Goal: Find specific page/section: Find specific page/section

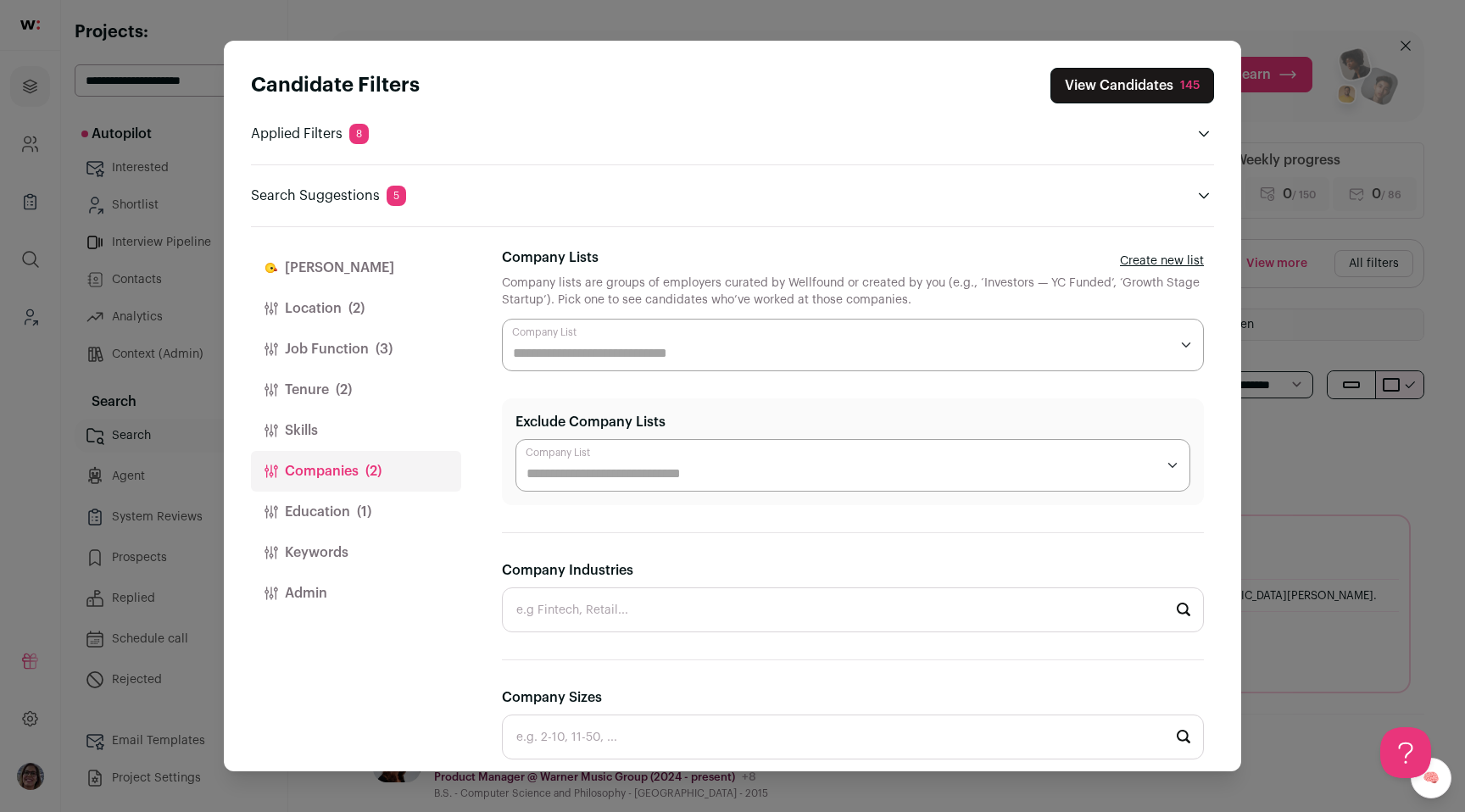
scroll to position [434, 0]
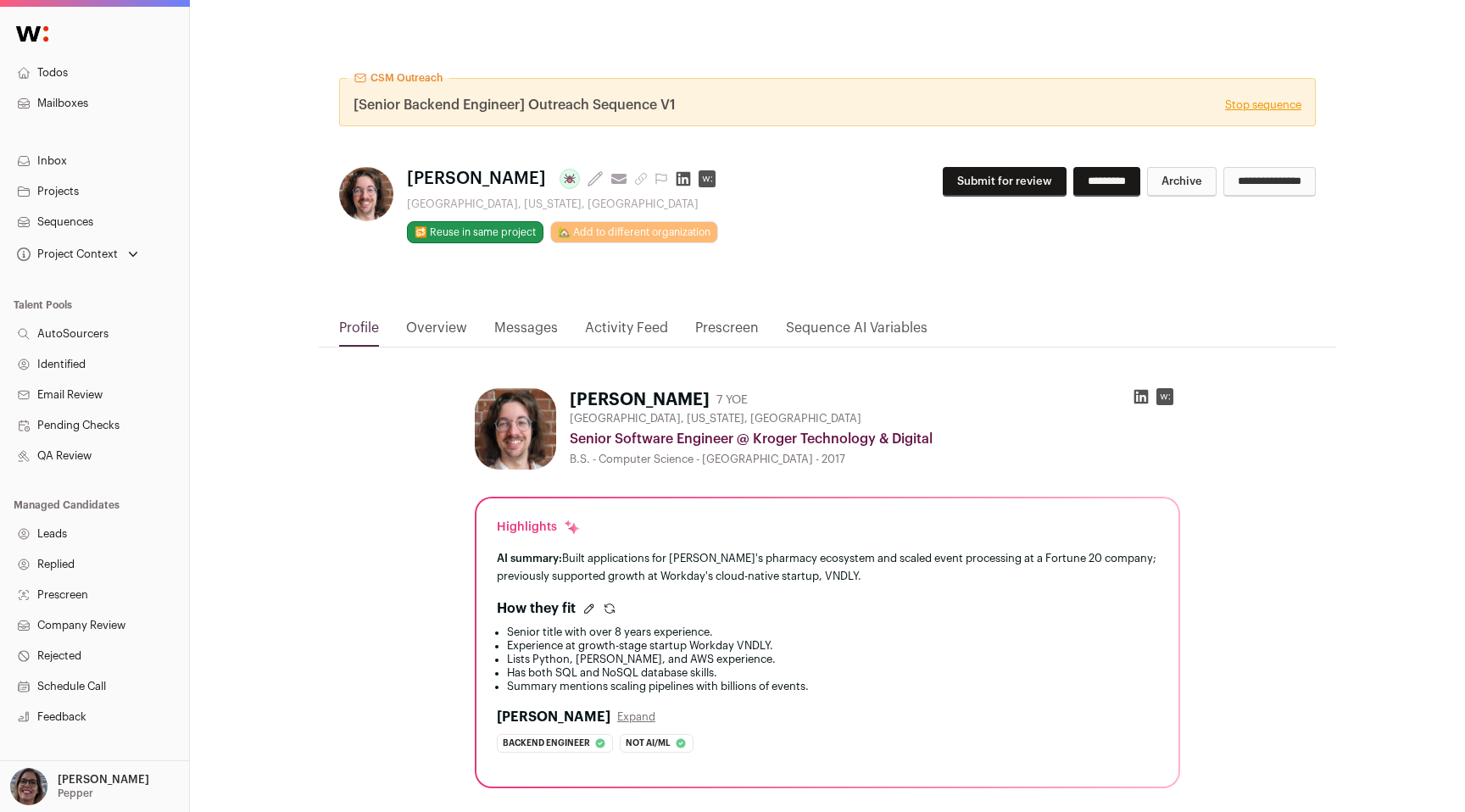
click at [533, 334] on link "Messages" at bounding box center [526, 332] width 64 height 29
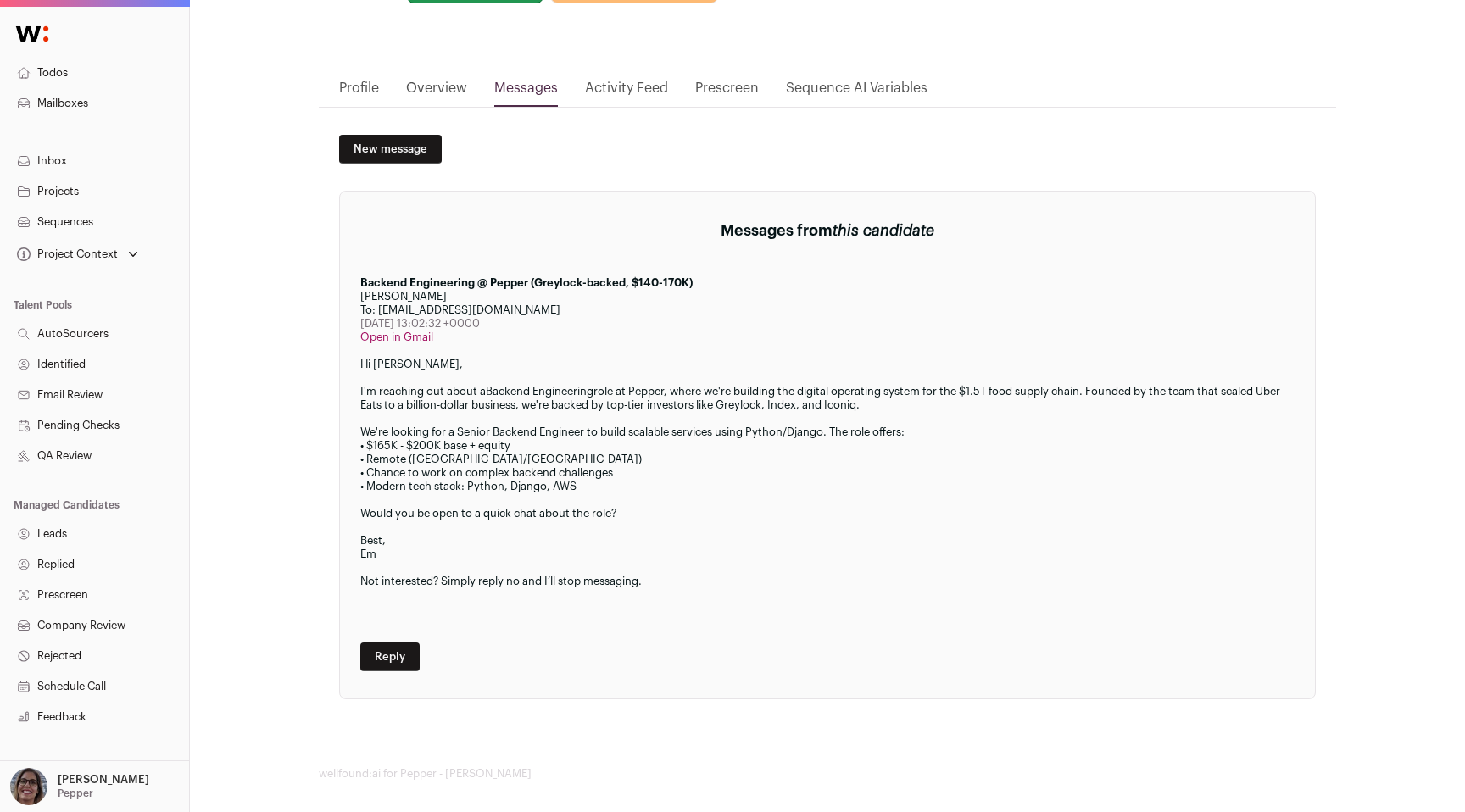
scroll to position [242, 0]
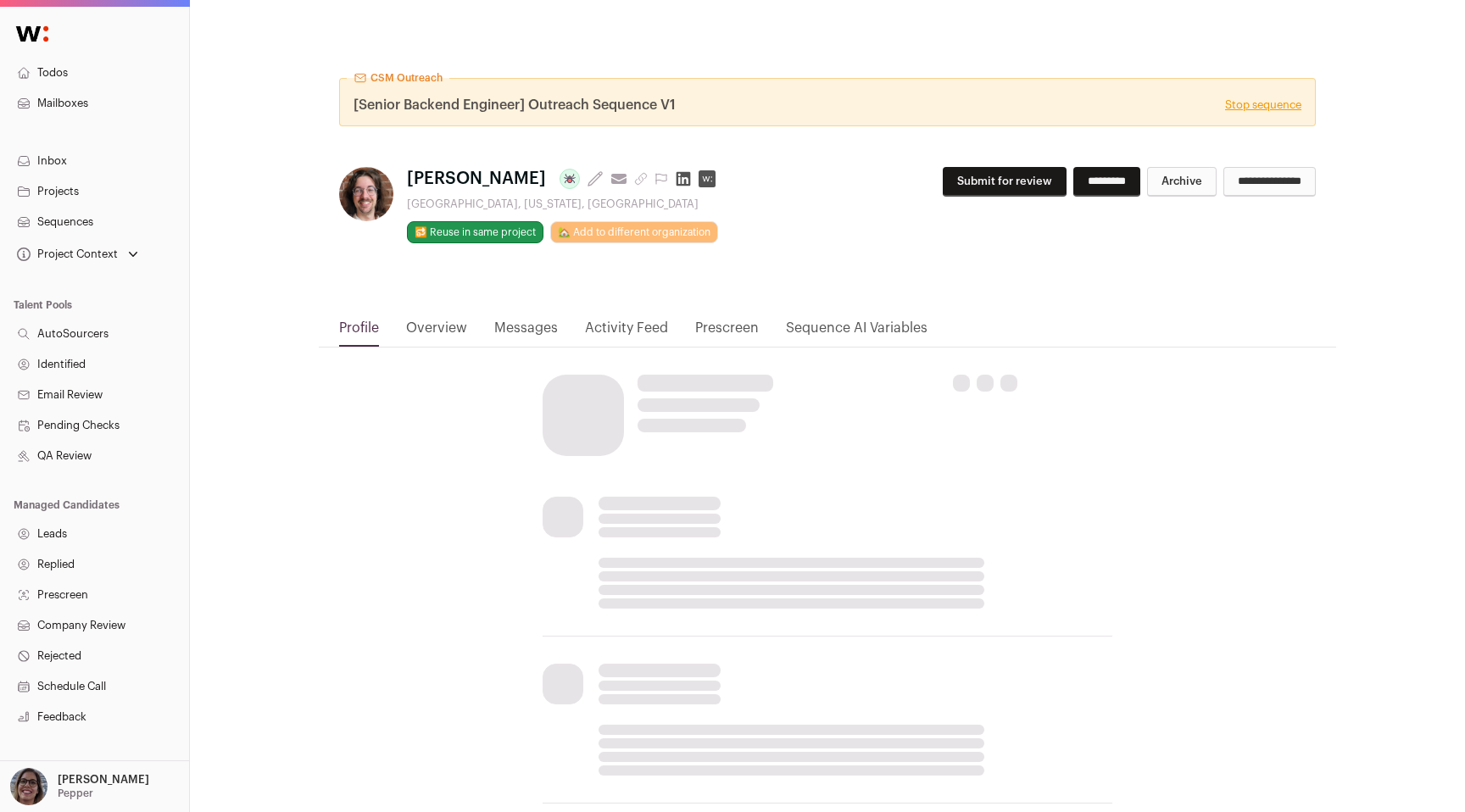
scroll to position [242, 0]
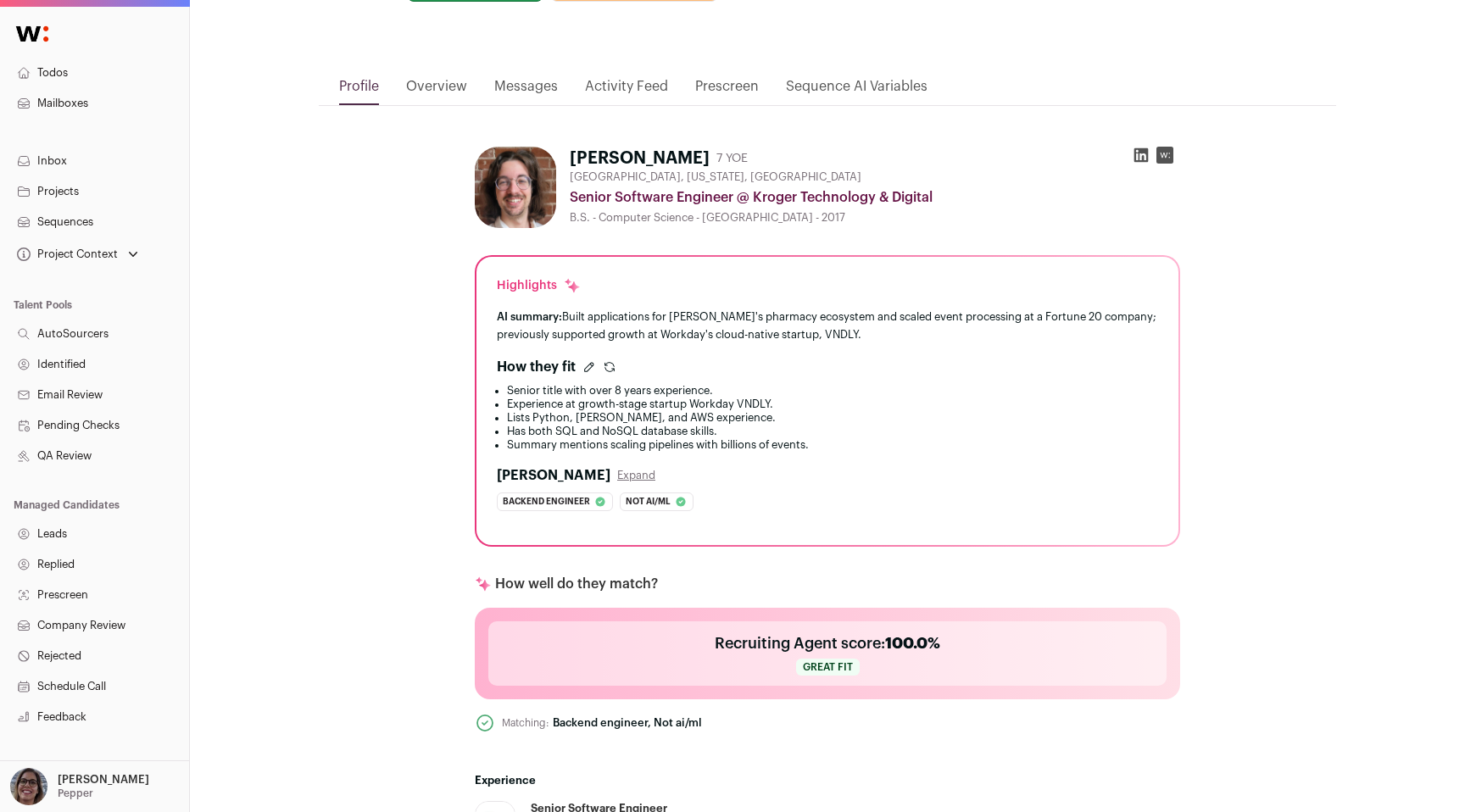
click at [533, 94] on link "Messages" at bounding box center [526, 91] width 64 height 29
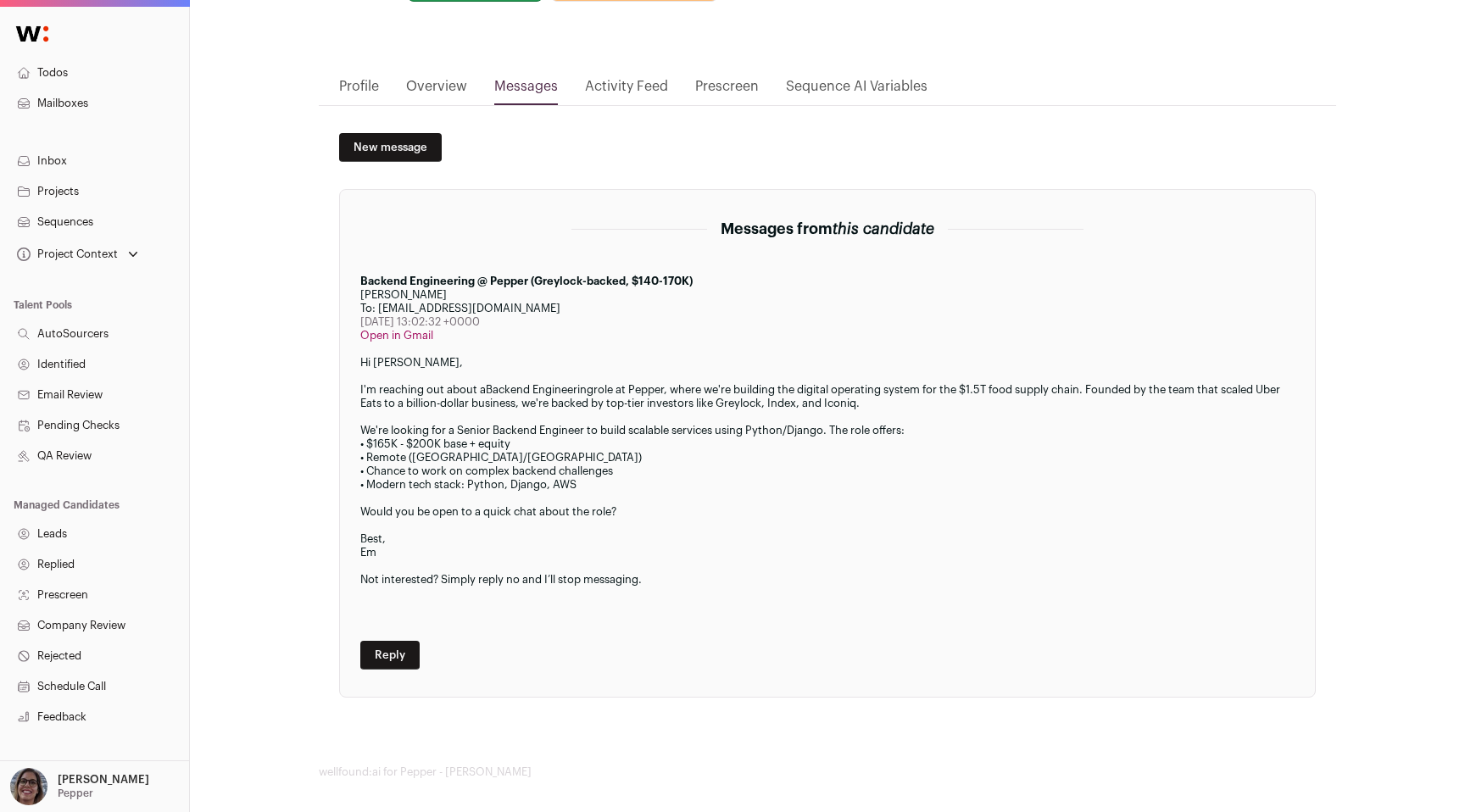
click at [354, 87] on link "Profile" at bounding box center [359, 91] width 40 height 29
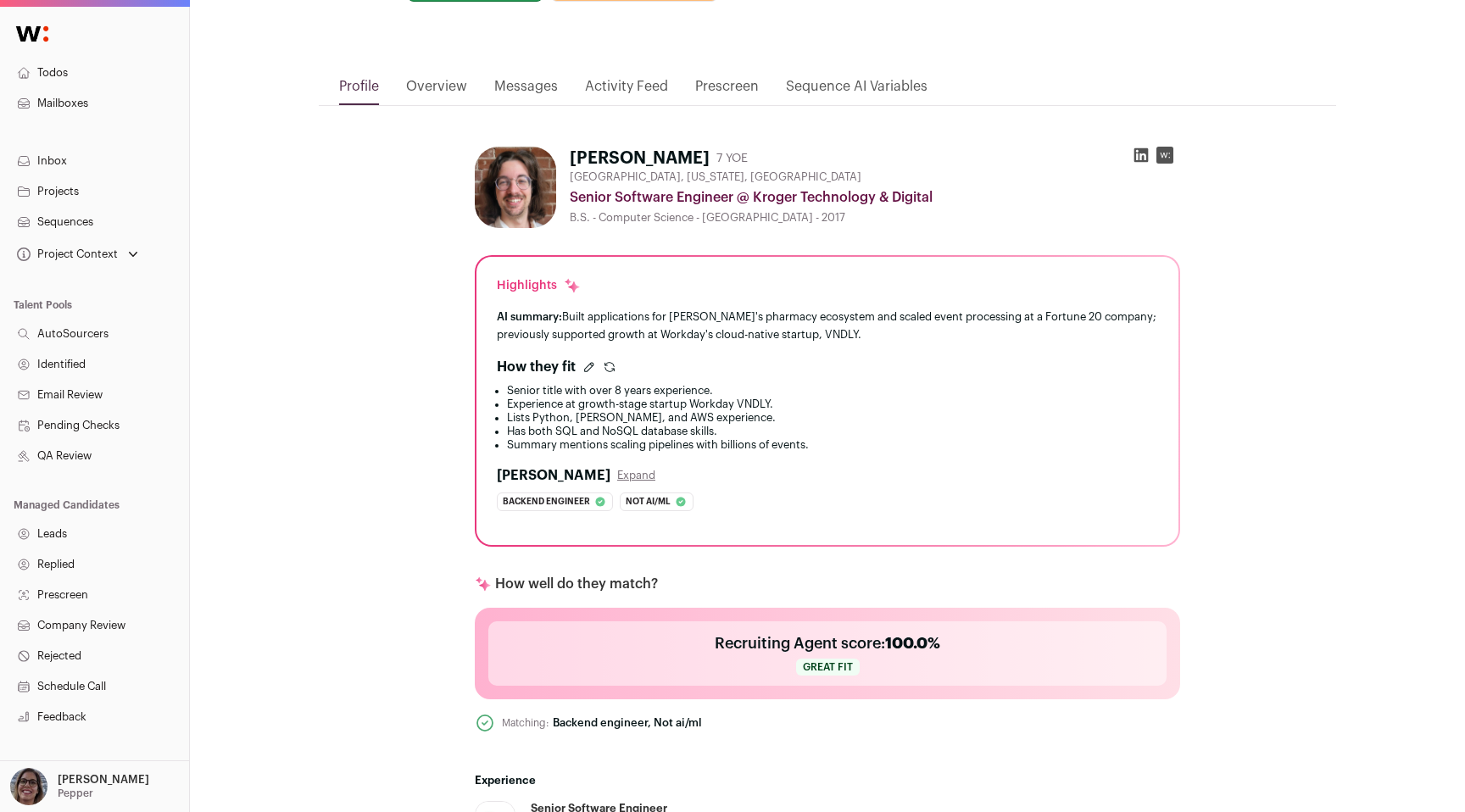
click at [1139, 153] on icon at bounding box center [1141, 155] width 15 height 15
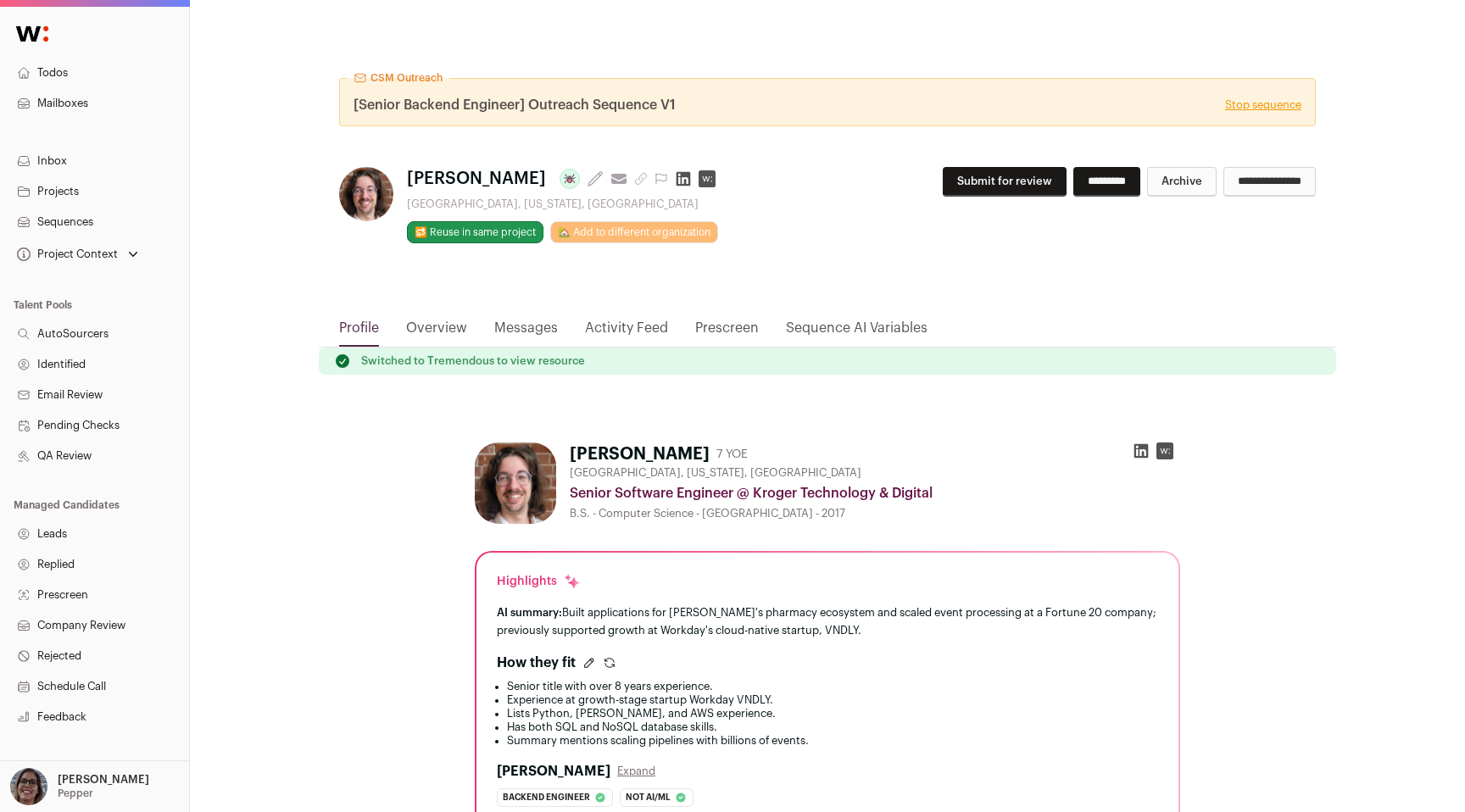
click at [449, 322] on link "Overview" at bounding box center [436, 332] width 61 height 29
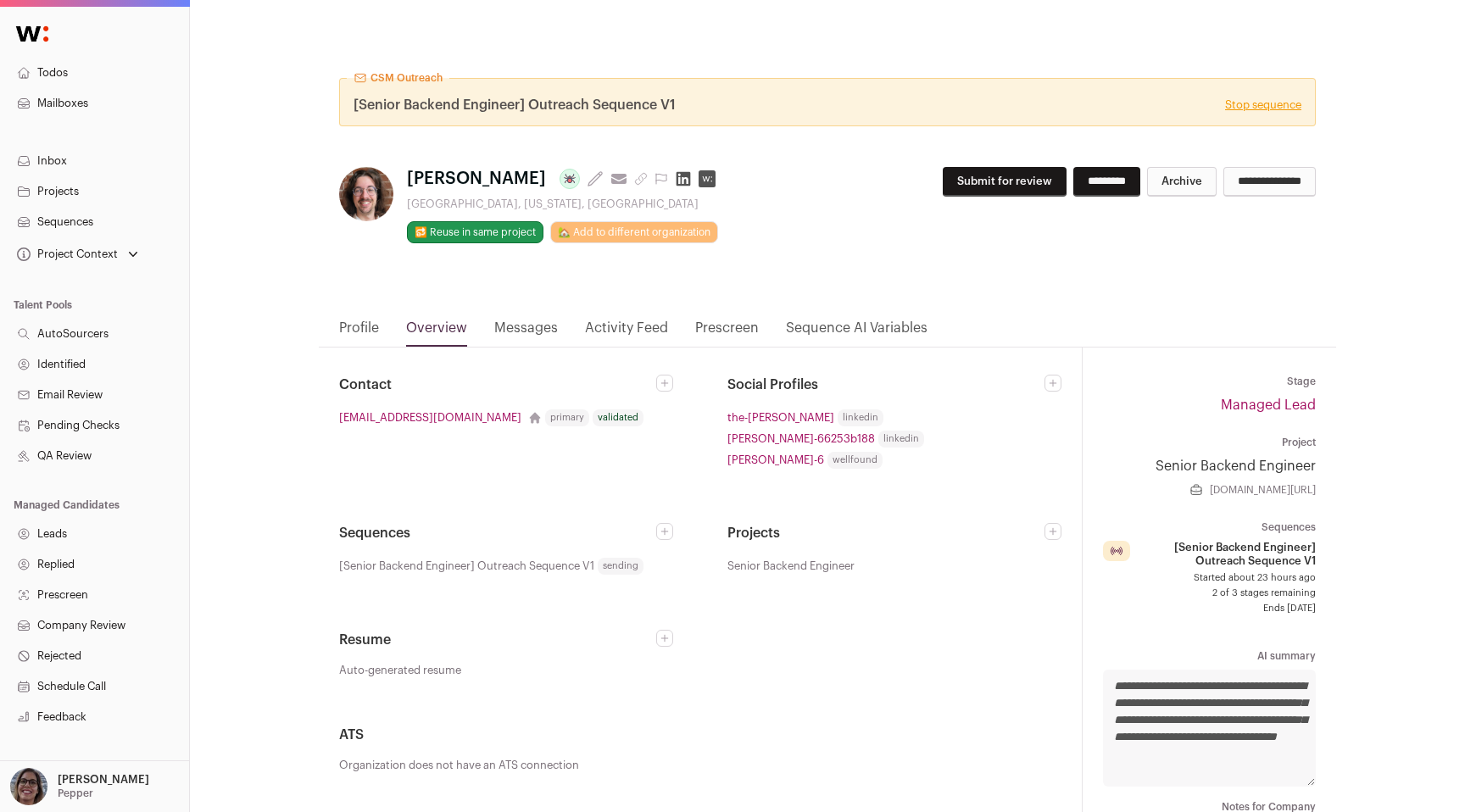
click at [537, 325] on link "Messages" at bounding box center [526, 332] width 64 height 29
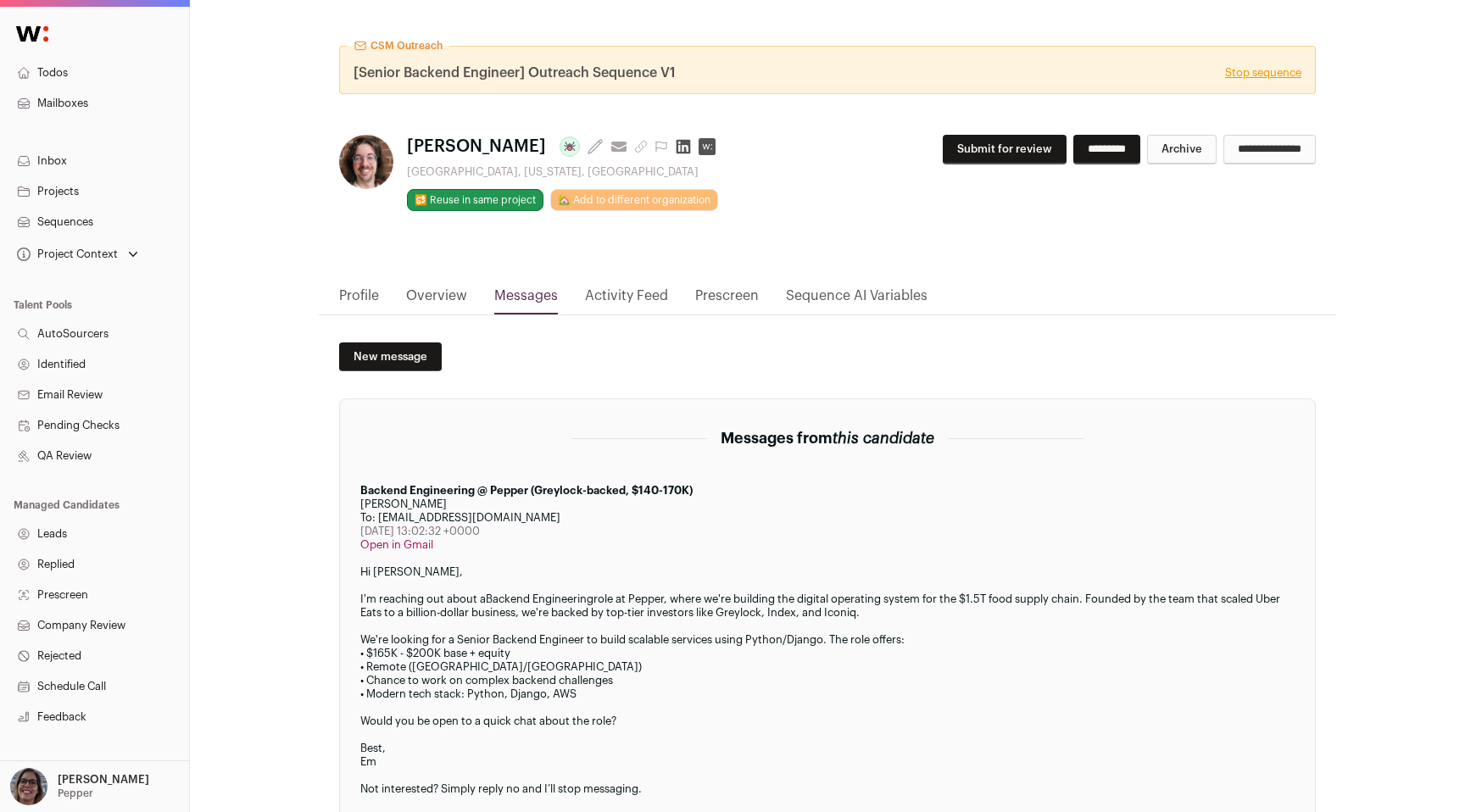
scroll to position [249, 0]
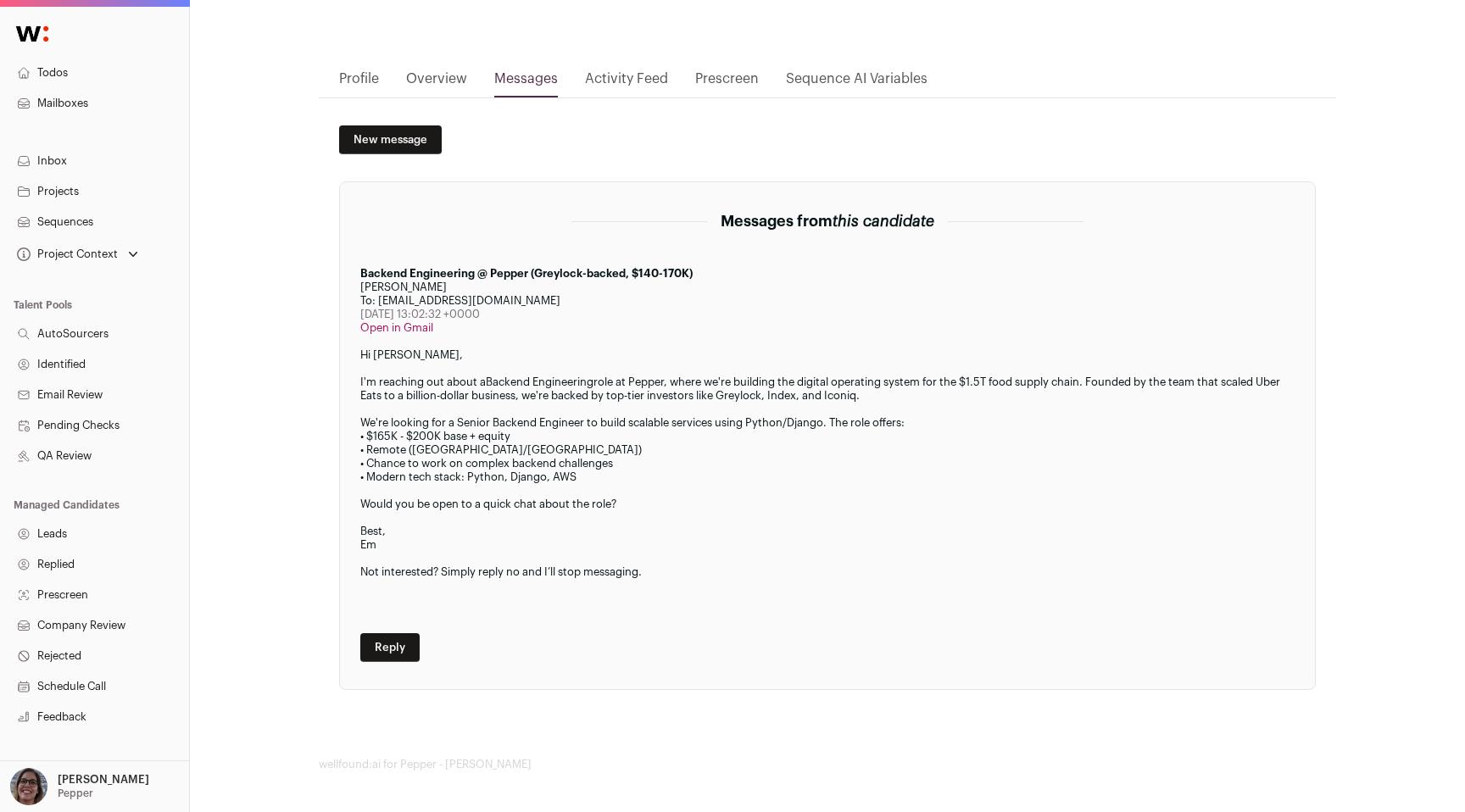
click at [453, 81] on link "Overview" at bounding box center [436, 84] width 61 height 29
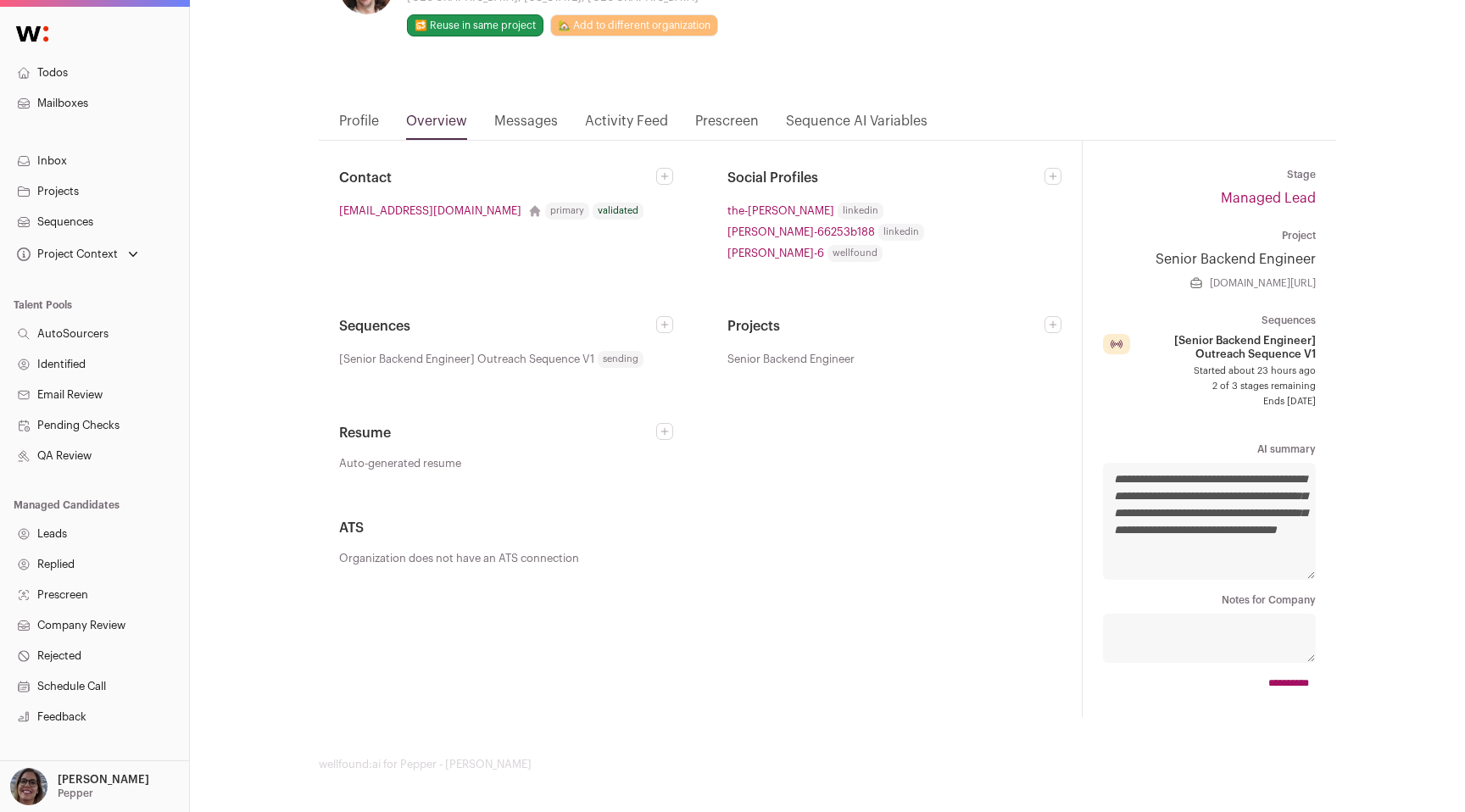
scroll to position [207, 0]
click at [534, 115] on link "Messages" at bounding box center [526, 125] width 64 height 29
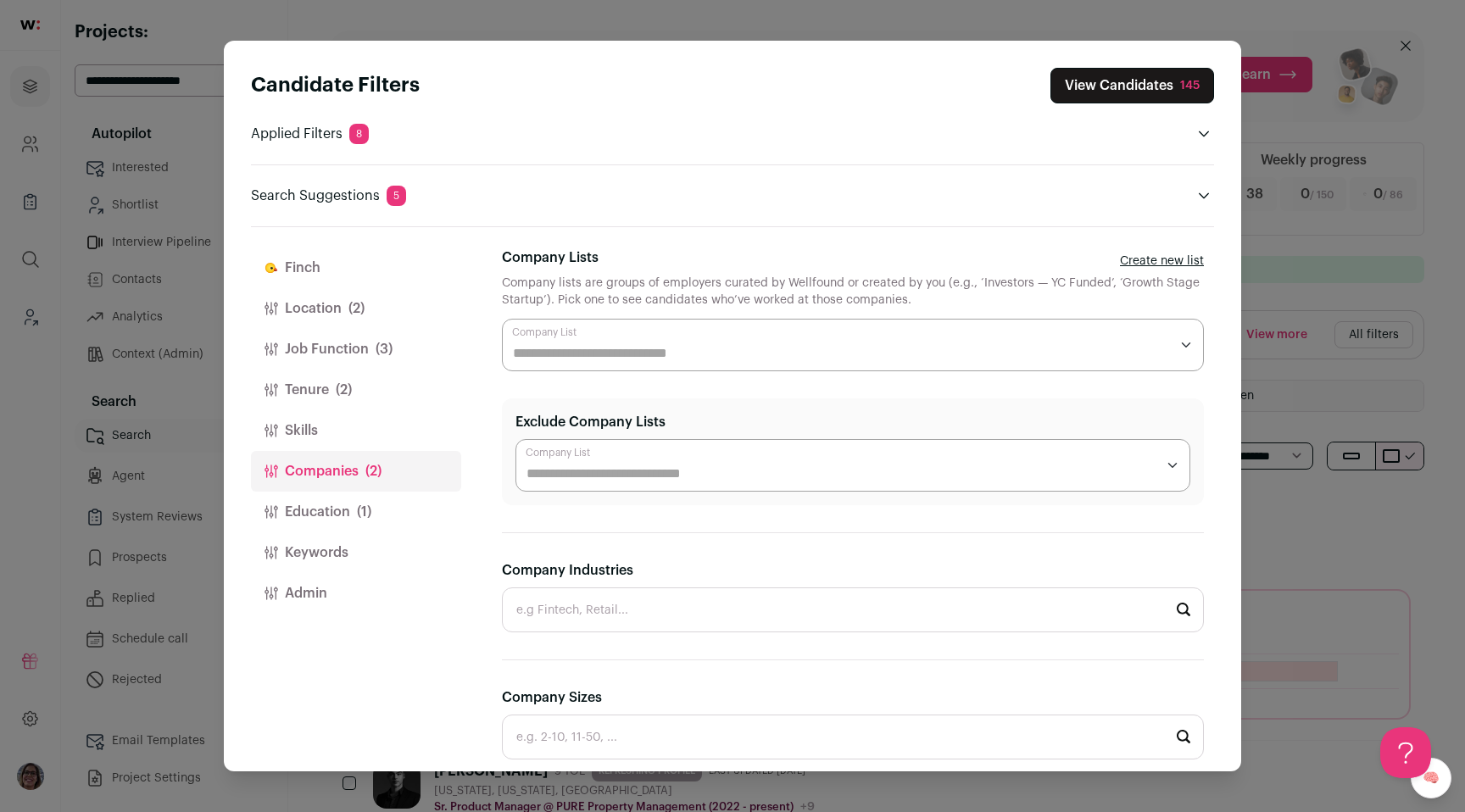
scroll to position [434, 0]
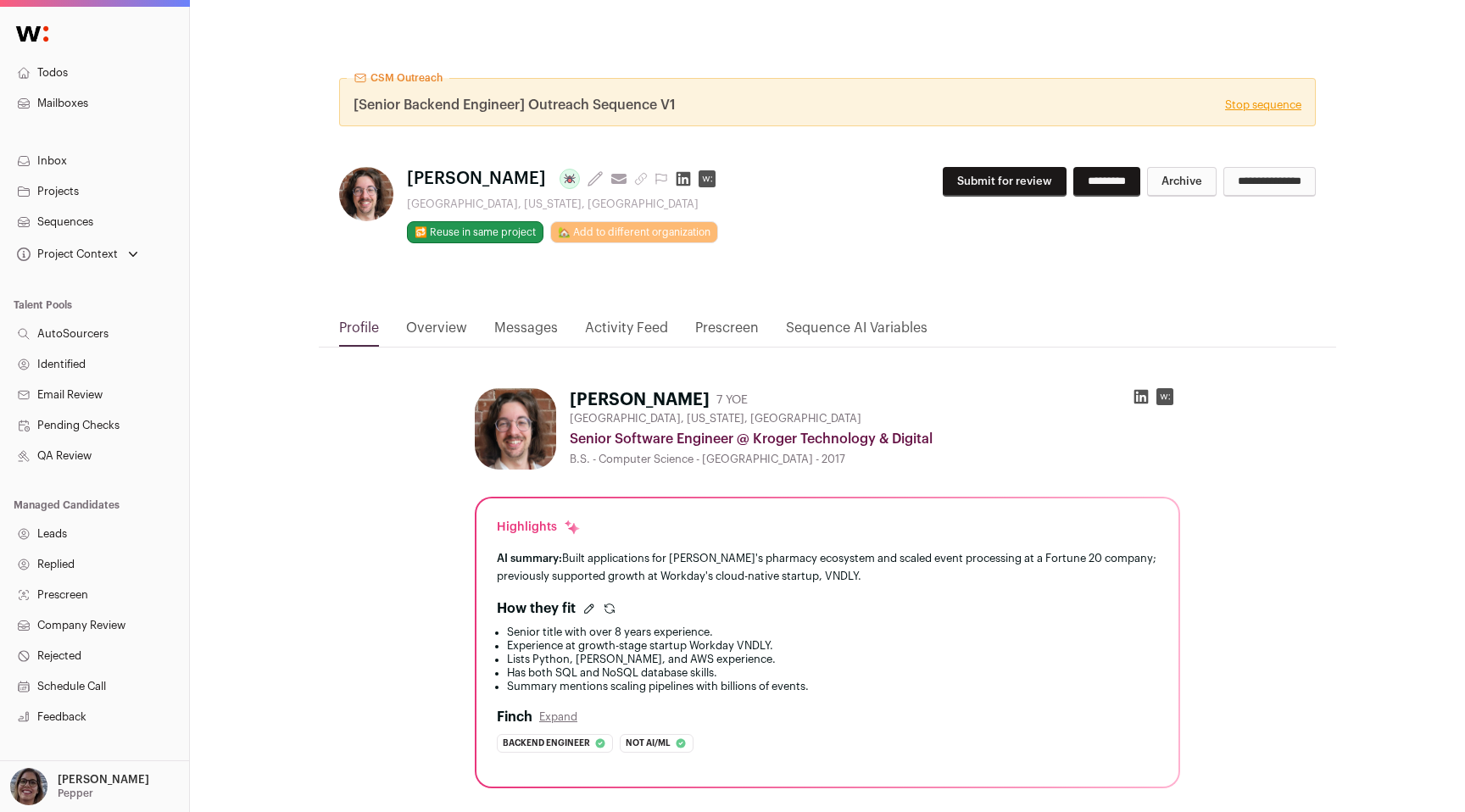
scroll to position [242, 0]
